Goal: Transaction & Acquisition: Subscribe to service/newsletter

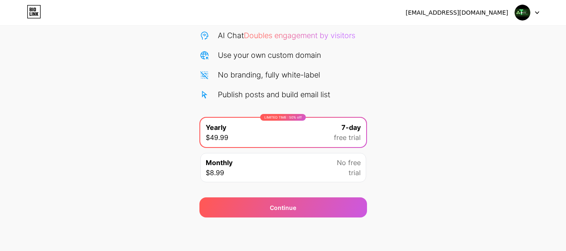
scroll to position [44, 0]
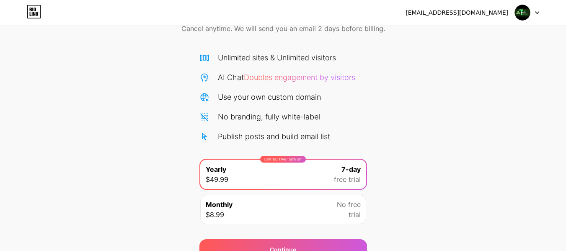
click at [529, 11] on img at bounding box center [523, 13] width 16 height 16
click at [520, 14] on img at bounding box center [523, 13] width 16 height 16
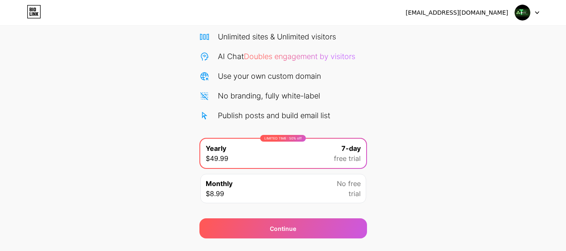
scroll to position [86, 0]
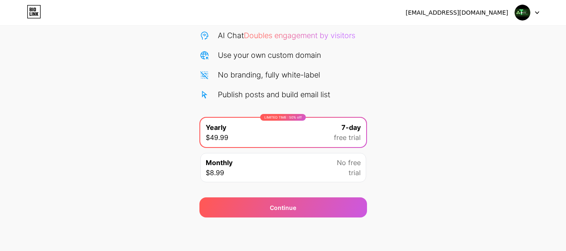
click at [292, 95] on div "Publish posts and build email list" at bounding box center [274, 94] width 112 height 11
click at [292, 88] on div "Unlimited sites & Unlimited visitors AI Chat Doubles engagement by visitors Use…" at bounding box center [284, 55] width 168 height 90
click at [272, 166] on div "Monthly $8.99 No free trial" at bounding box center [283, 167] width 166 height 29
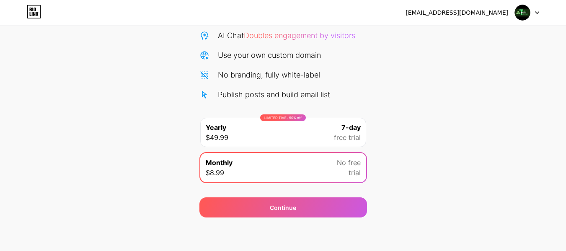
click at [387, 127] on div "Start your 7 day free trial Cancel anytime. We will send you an email 2 days be…" at bounding box center [283, 84] width 566 height 265
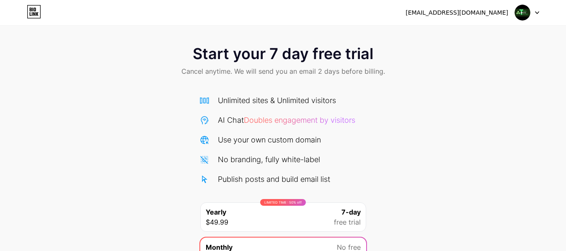
scroll to position [0, 0]
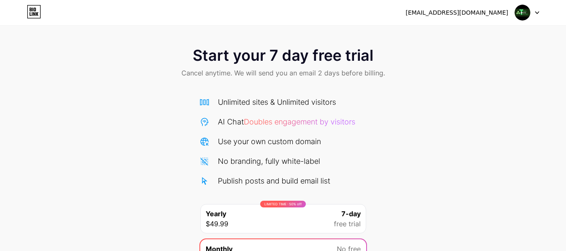
click at [38, 14] on icon at bounding box center [34, 11] width 14 height 13
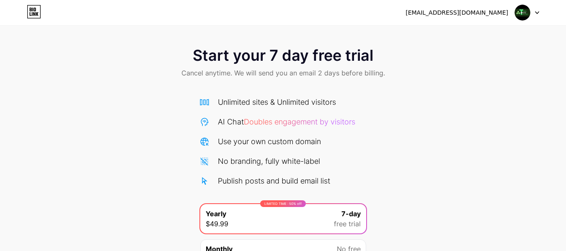
click at [517, 13] on img at bounding box center [523, 13] width 16 height 16
click at [488, 34] on li "Logout" at bounding box center [487, 34] width 104 height 23
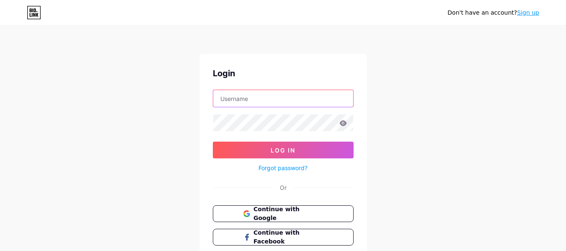
type input "[EMAIL_ADDRESS][DOMAIN_NAME]"
